Goal: Obtain resource: Download file/media

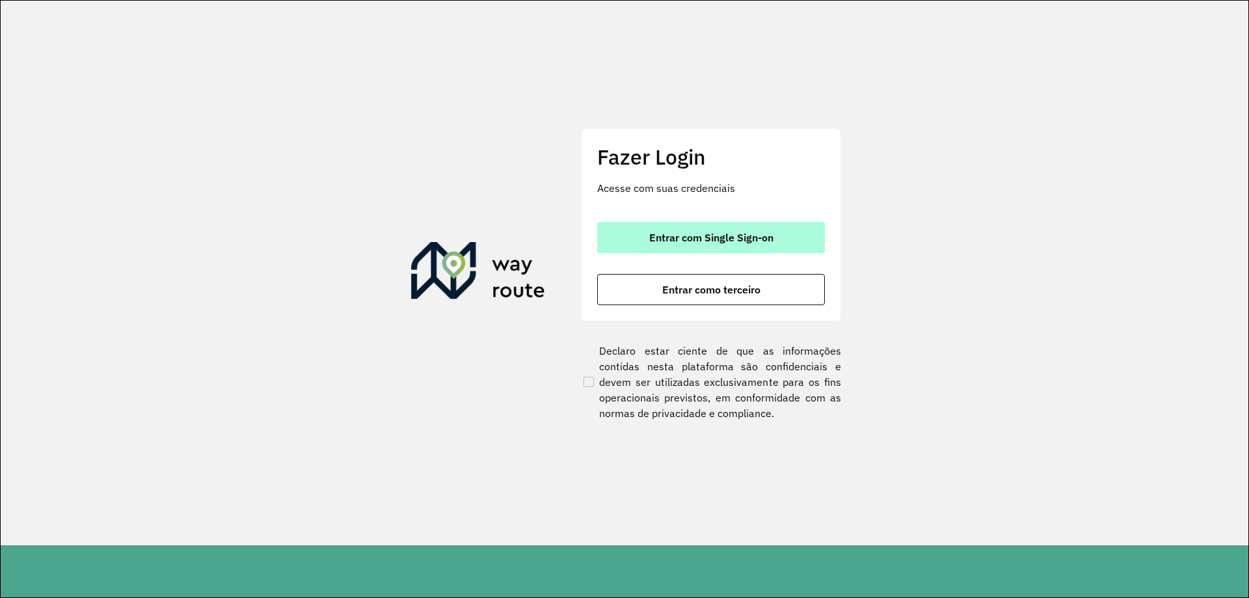
click at [652, 236] on span "Entrar com Single Sign-on" at bounding box center [711, 237] width 124 height 10
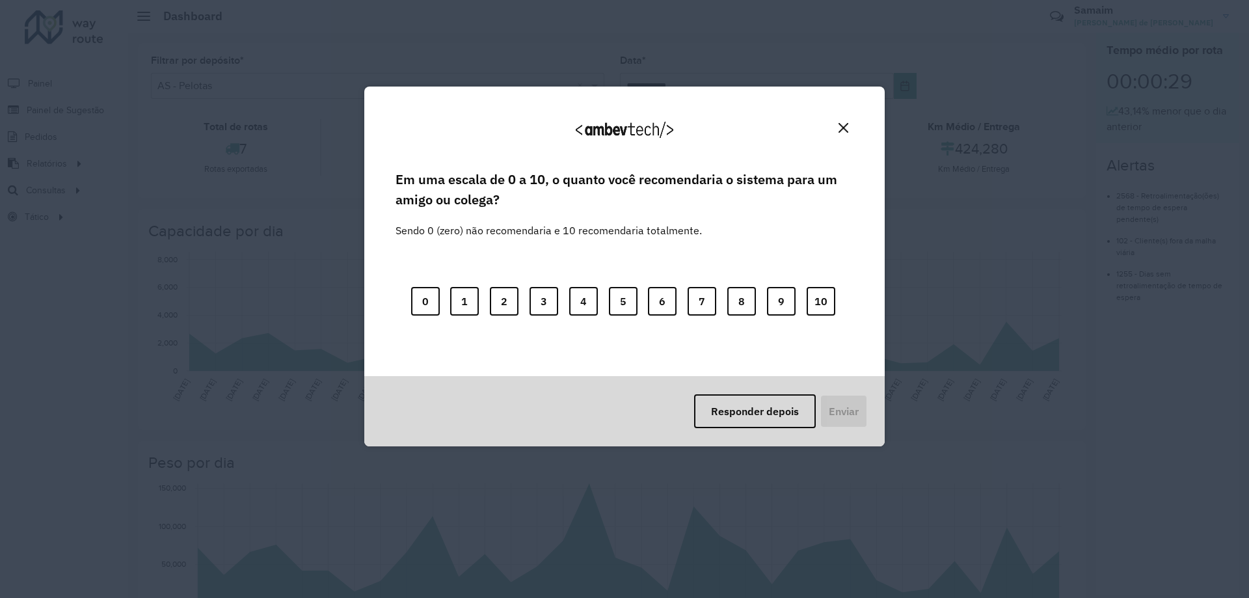
click at [716, 429] on div "Responder depois Enviar" at bounding box center [624, 411] width 520 height 70
click at [725, 421] on button "Responder depois" at bounding box center [755, 411] width 122 height 34
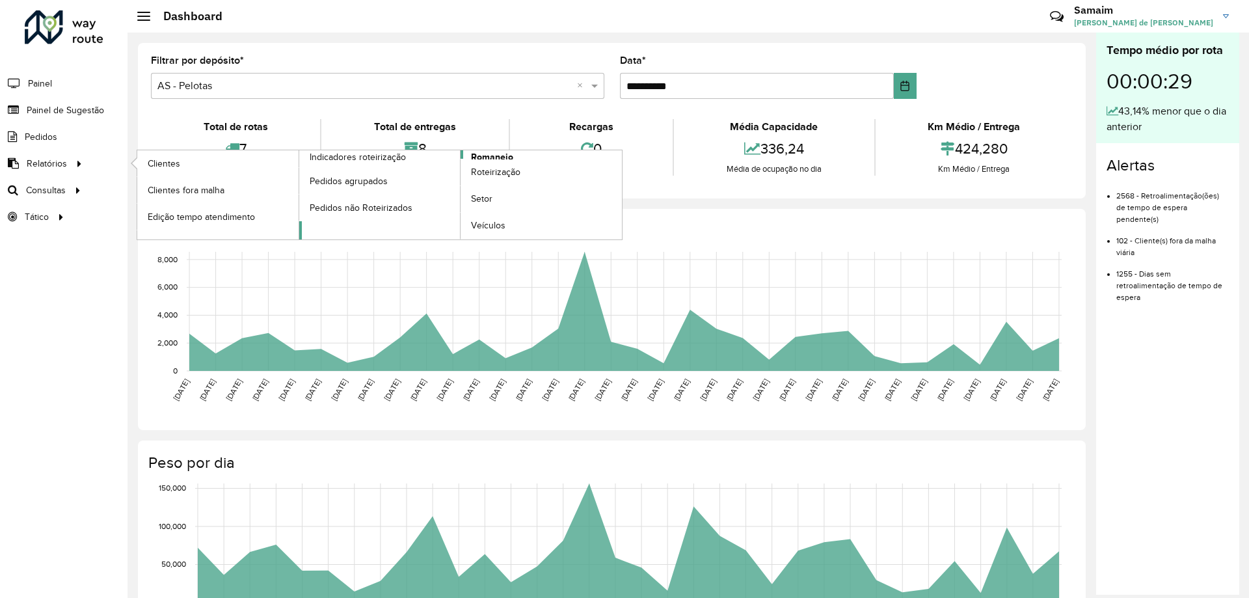
click at [483, 157] on span "Romaneio" at bounding box center [492, 157] width 42 height 14
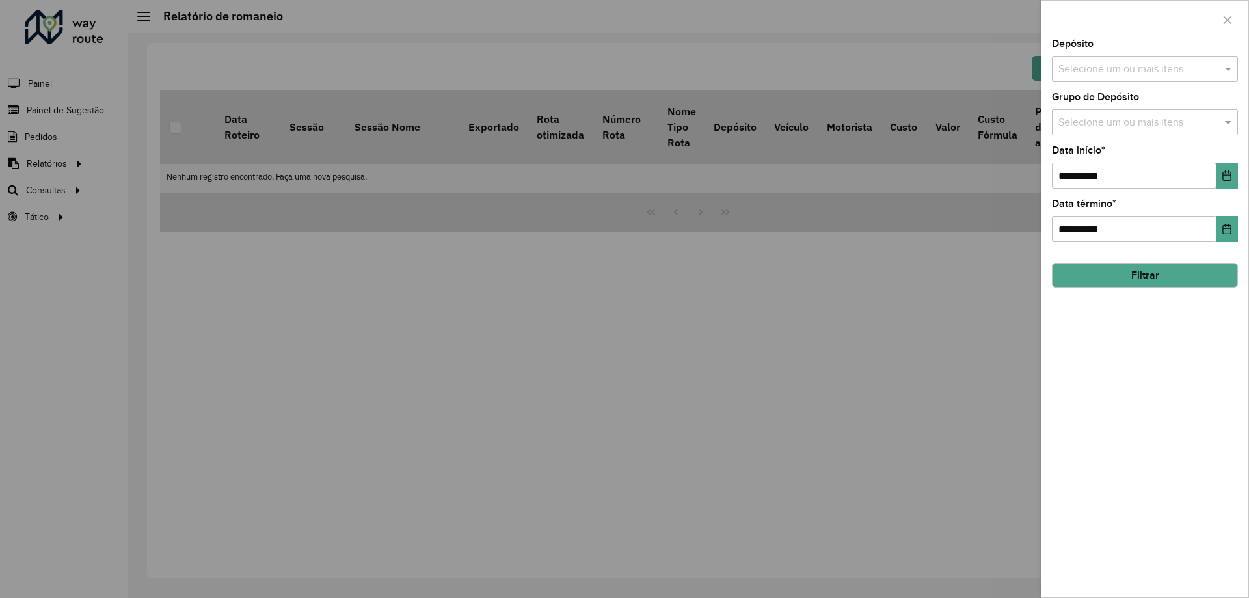
click at [1180, 62] on input "text" at bounding box center [1138, 70] width 167 height 16
click at [1122, 101] on button "Selecionar Todos" at bounding box center [1098, 109] width 83 height 20
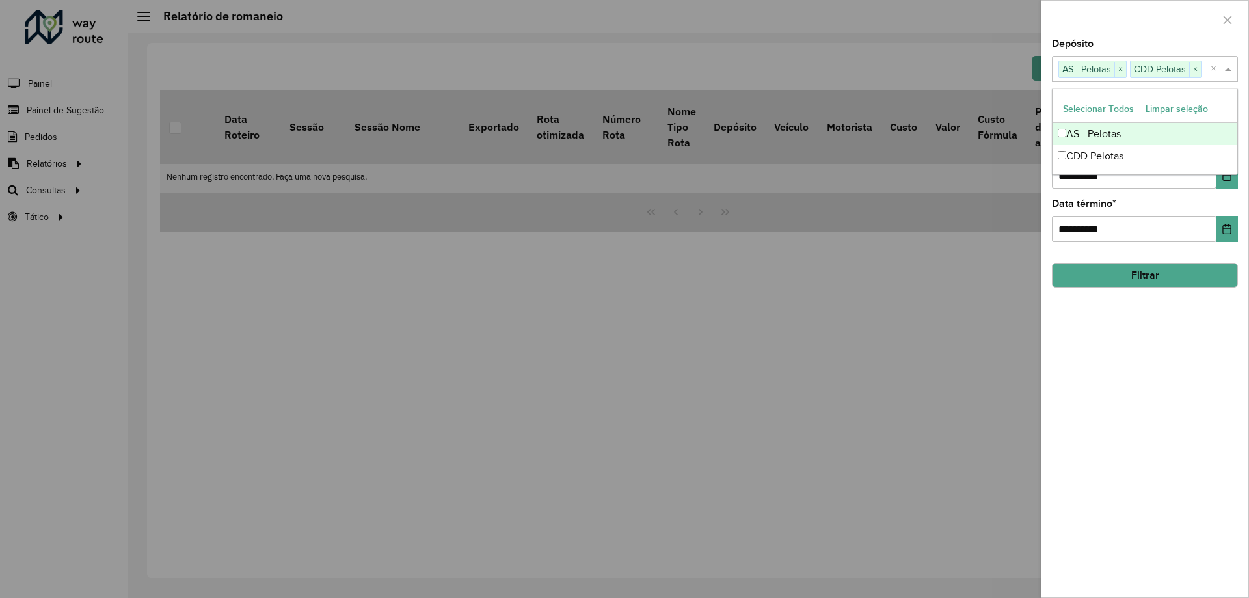
click at [1135, 44] on div "Depósito Selecione um ou mais itens AS - Pelotas × CDD Pelotas × ×" at bounding box center [1145, 60] width 186 height 43
click at [1118, 117] on input "text" at bounding box center [1138, 123] width 167 height 16
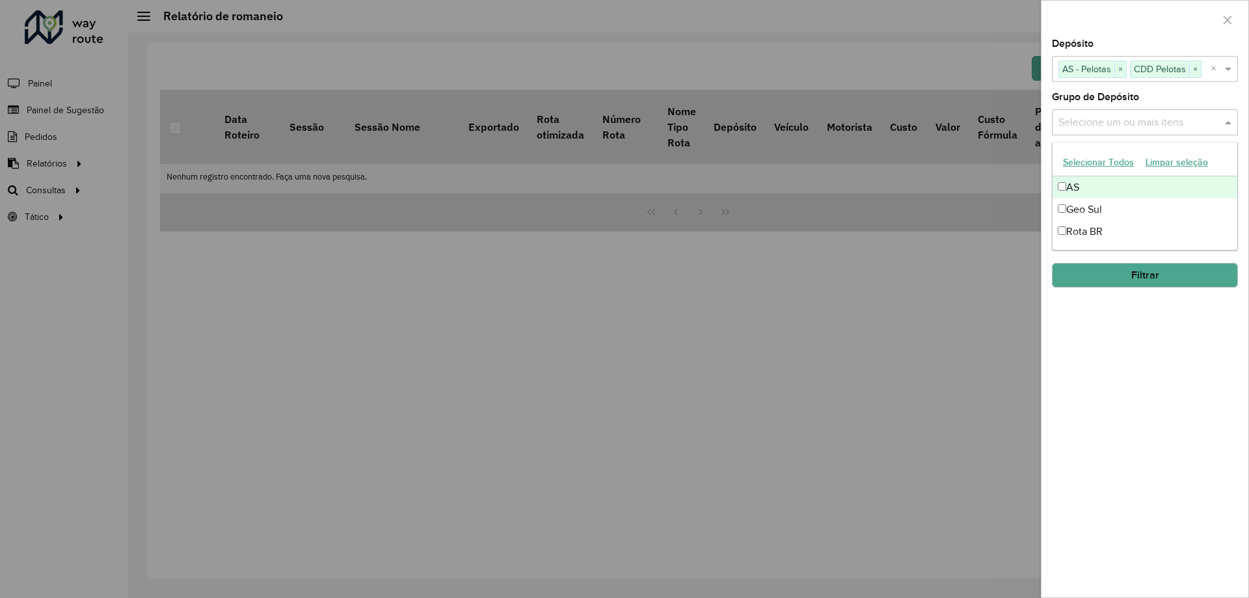
click at [1105, 157] on button "Selecionar Todos" at bounding box center [1098, 162] width 83 height 20
click at [1135, 27] on div at bounding box center [1145, 20] width 207 height 38
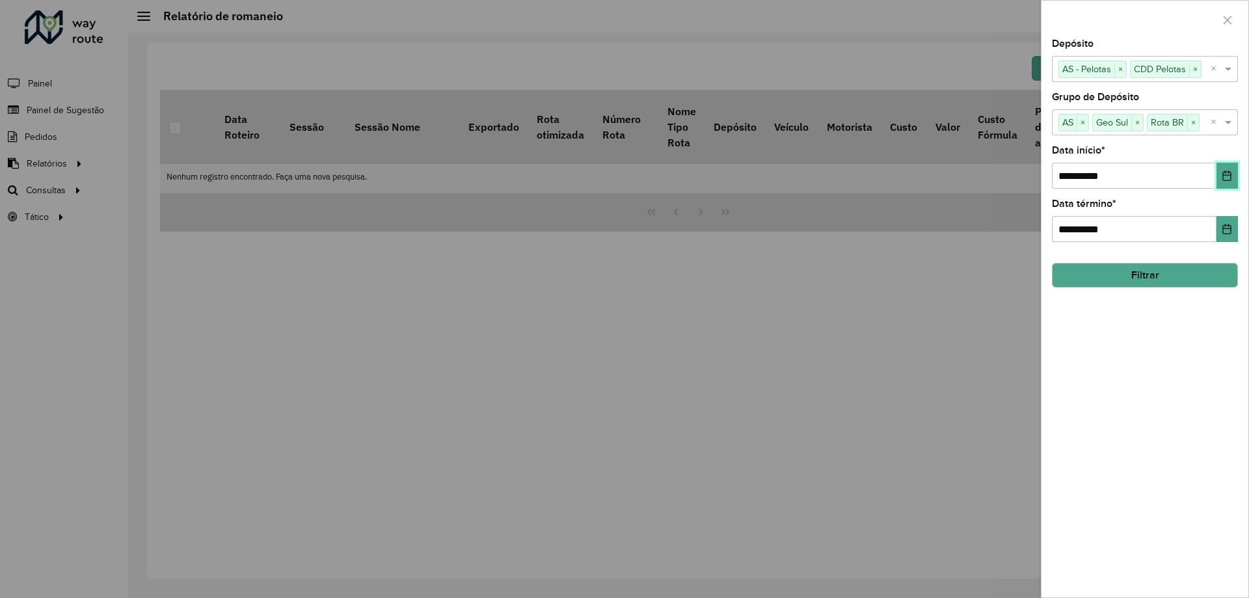
click at [1235, 172] on button "Choose Date" at bounding box center [1227, 176] width 21 height 26
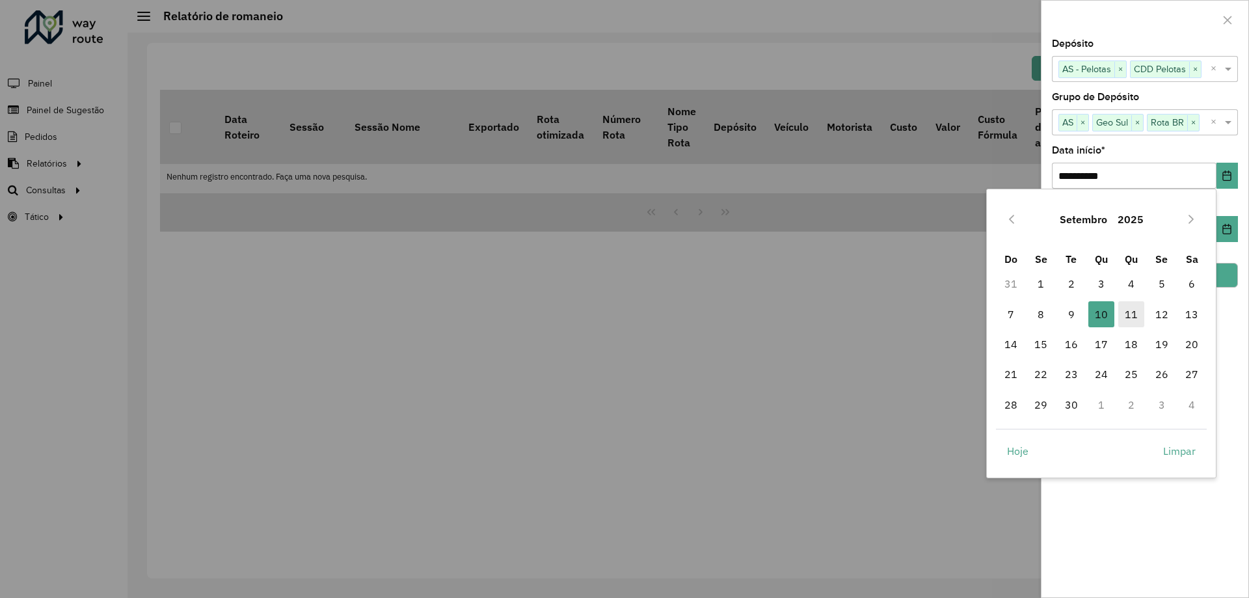
click at [1131, 313] on span "11" at bounding box center [1131, 314] width 26 height 26
type input "**********"
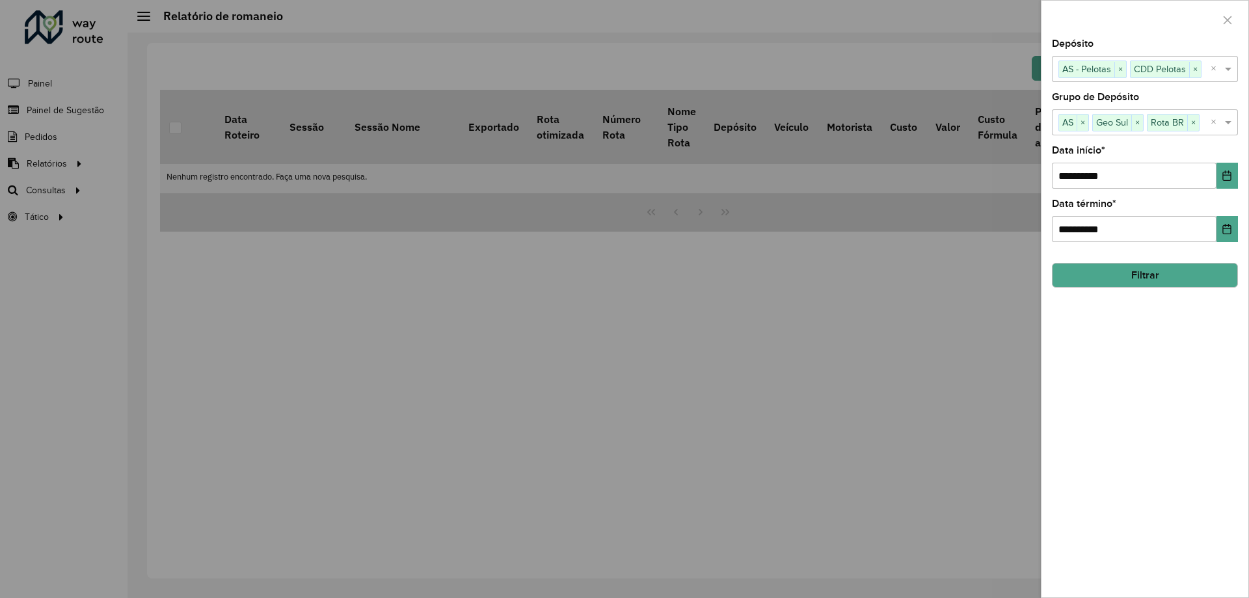
click at [1136, 280] on button "Filtrar" at bounding box center [1145, 275] width 186 height 25
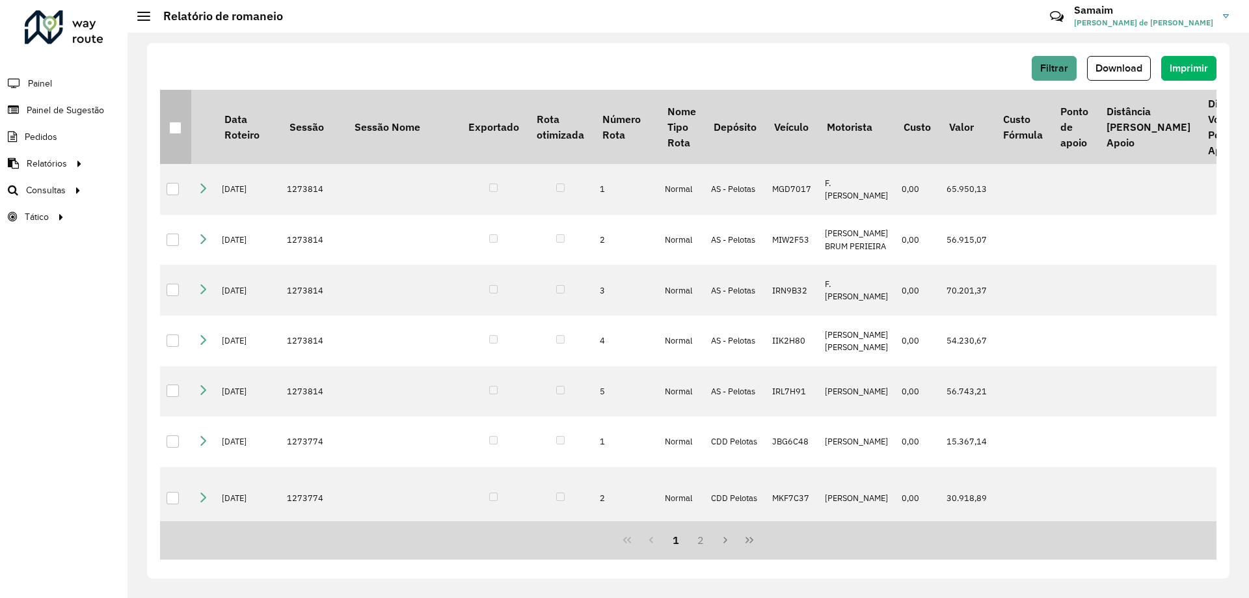
click at [169, 122] on div at bounding box center [175, 128] width 13 height 13
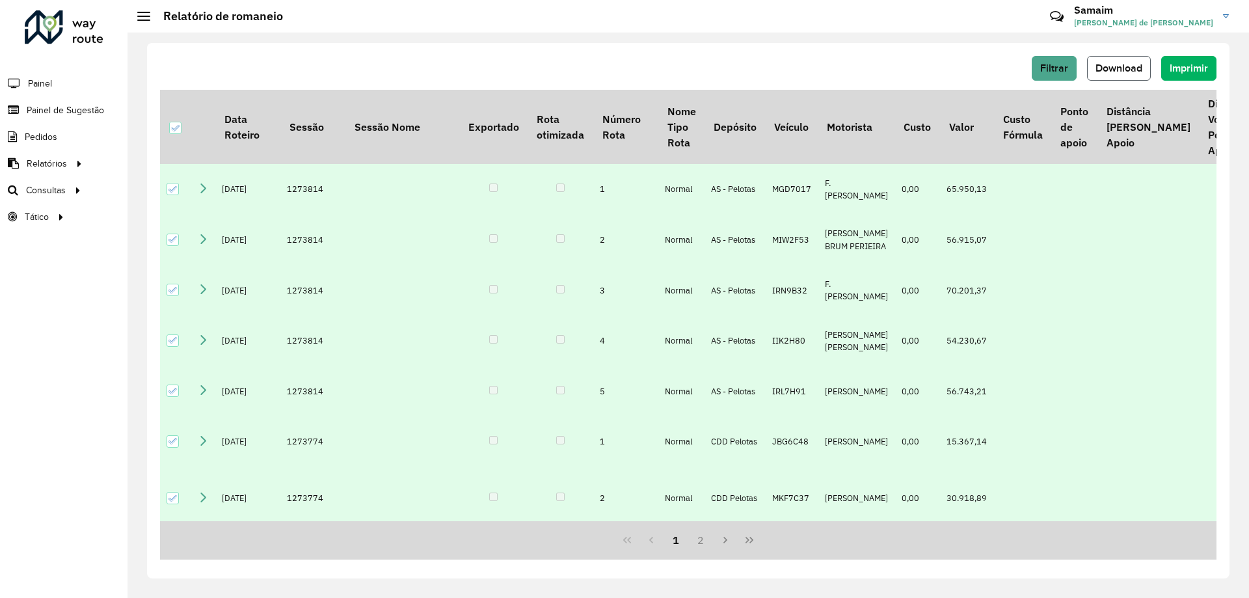
click at [1101, 68] on span "Download" at bounding box center [1119, 67] width 47 height 11
